Goal: Task Accomplishment & Management: Manage account settings

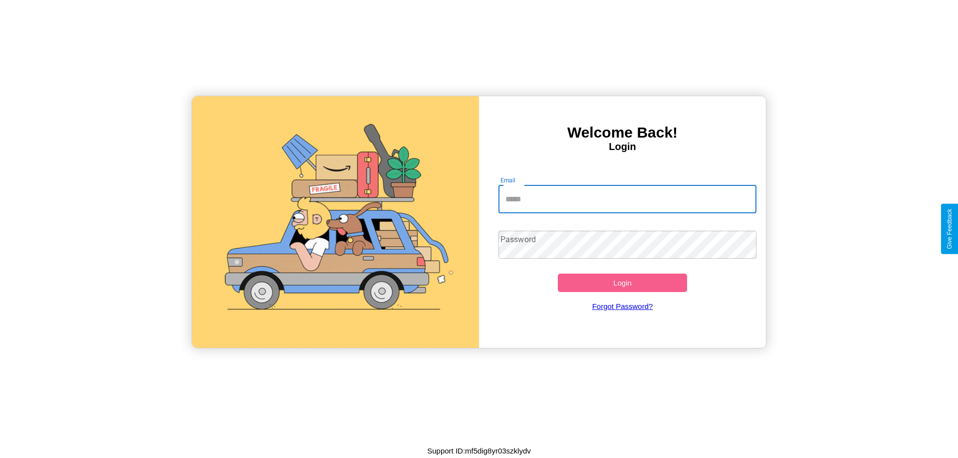
click at [627, 199] on input "Email" at bounding box center [627, 200] width 258 height 28
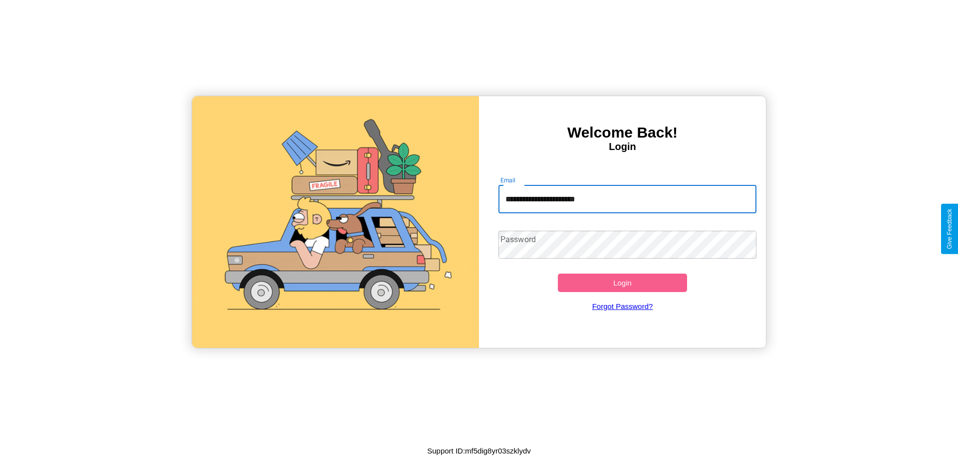
type input "**********"
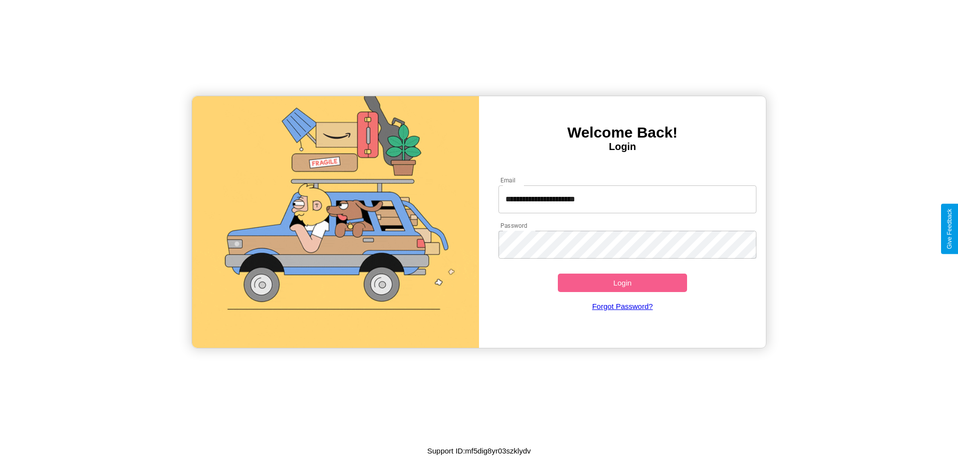
click at [622, 283] on button "Login" at bounding box center [622, 283] width 129 height 18
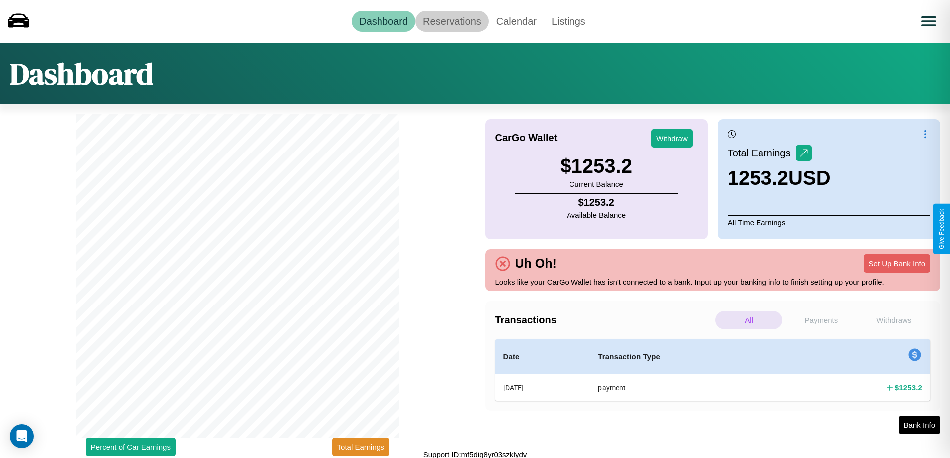
click at [452, 21] on link "Reservations" at bounding box center [451, 21] width 73 height 21
